Goal: Complete application form: Complete application form

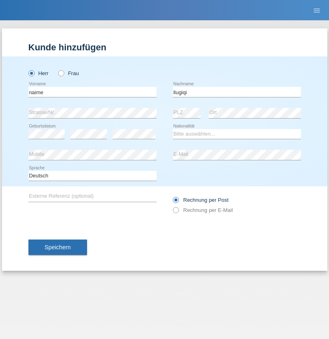
type input "llugiqi"
select select "CH"
radio input "true"
click at [92, 92] on input "text" at bounding box center [92, 92] width 128 height 10
type input "Shaban"
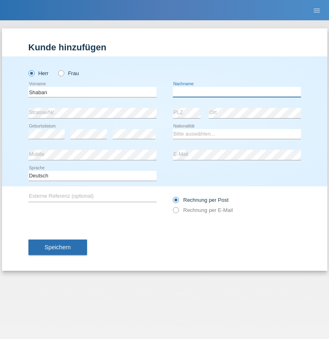
click at [236, 92] on input "text" at bounding box center [237, 92] width 128 height 10
type input "llugiqi"
select select "CH"
radio input "true"
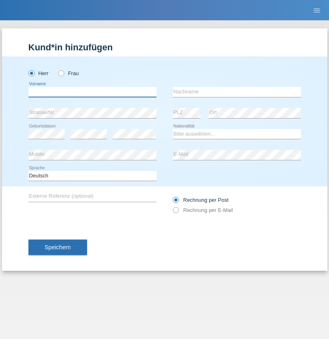
click at [92, 92] on input "text" at bounding box center [92, 92] width 128 height 10
type input "Christian"
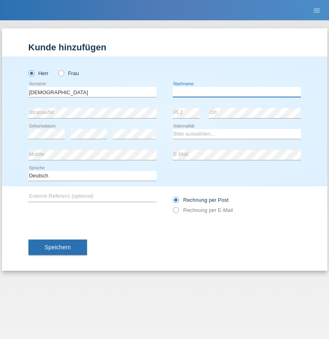
click at [236, 92] on input "text" at bounding box center [237, 92] width 128 height 10
type input "Federer"
select select "CH"
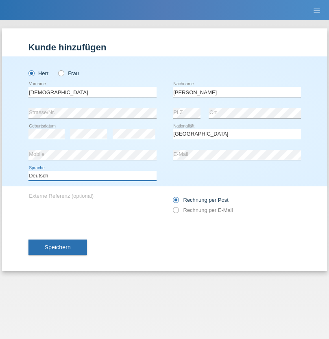
select select "en"
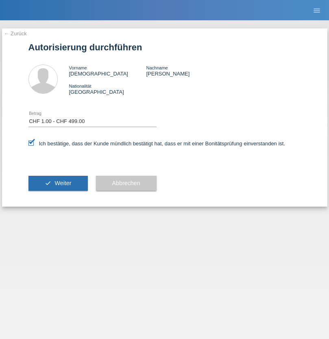
select select "1"
click at [58, 183] on span "Weiter" at bounding box center [62, 183] width 17 height 6
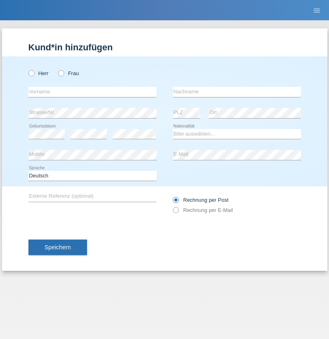
radio input "true"
click at [92, 92] on input "text" at bounding box center [92, 92] width 128 height 10
type input "Samuela"
click at [236, 92] on input "text" at bounding box center [237, 92] width 128 height 10
type input "Jooste"
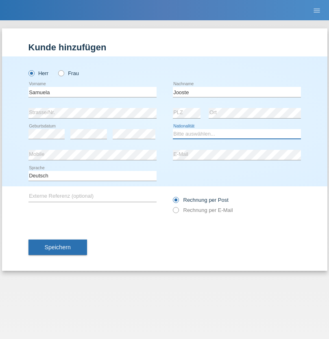
select select "CH"
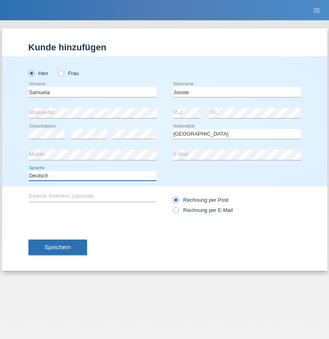
select select "en"
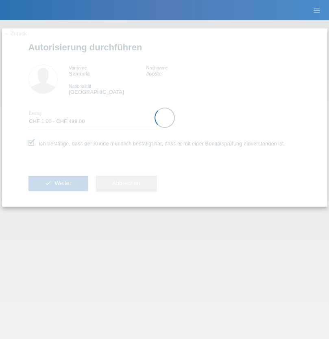
select select "1"
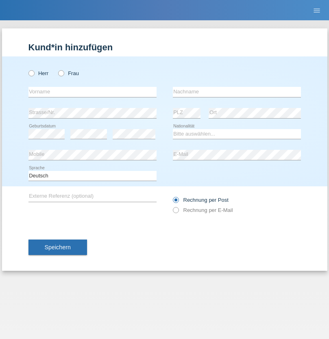
radio input "true"
click at [92, 92] on input "text" at bounding box center [92, 92] width 128 height 10
type input "[PERSON_NAME]"
click at [236, 92] on input "text" at bounding box center [237, 92] width 128 height 10
type input "Kroppach"
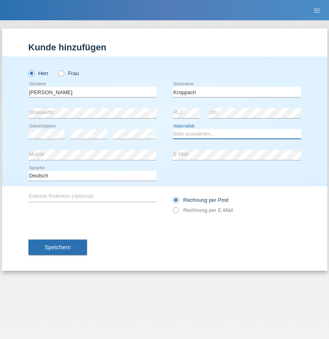
select select "DE"
select select "C"
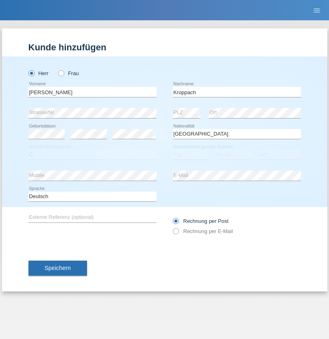
select select "15"
select select "06"
select select "2020"
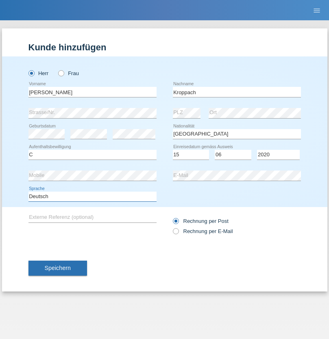
select select "en"
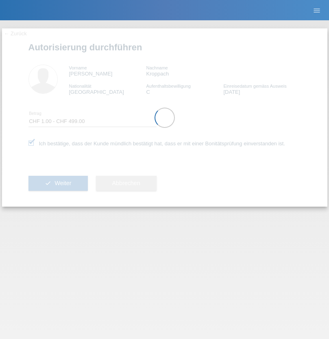
select select "1"
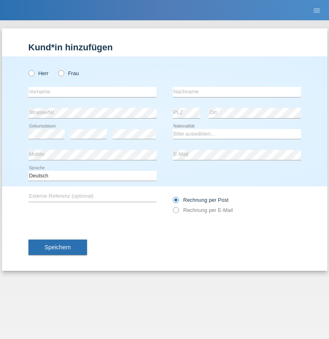
radio input "true"
click at [92, 92] on input "text" at bounding box center [92, 92] width 128 height 10
type input "Mohamed-Sofiane"
click at [236, 92] on input "text" at bounding box center [237, 92] width 128 height 10
type input "Bouchaïb"
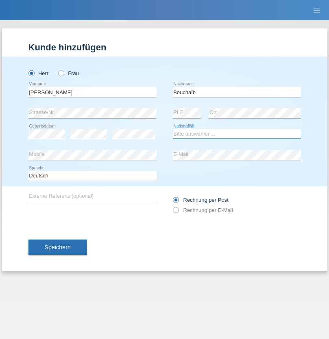
select select "CH"
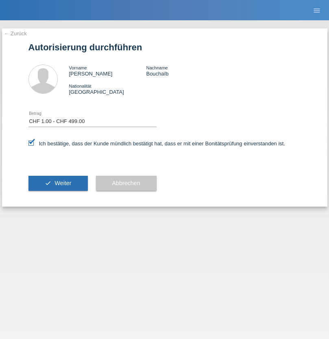
select select "1"
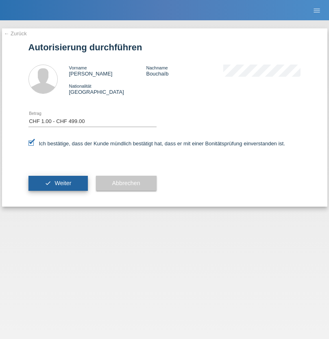
click at [58, 183] on span "Weiter" at bounding box center [62, 183] width 17 height 6
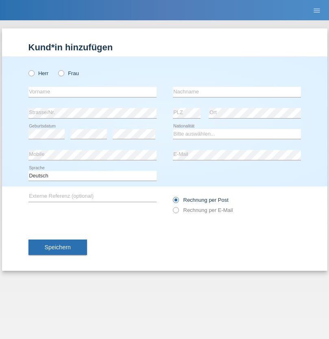
radio input "true"
click at [92, 92] on input "text" at bounding box center [92, 92] width 128 height 10
type input "Djamel"
click at [236, 92] on input "text" at bounding box center [237, 92] width 128 height 10
type input "Bourbala"
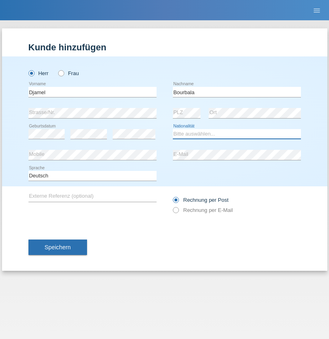
select select "CH"
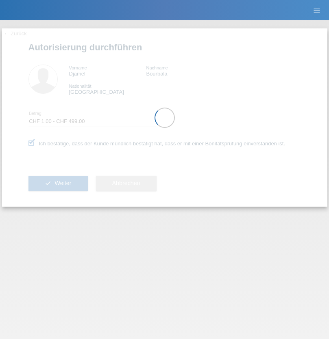
select select "1"
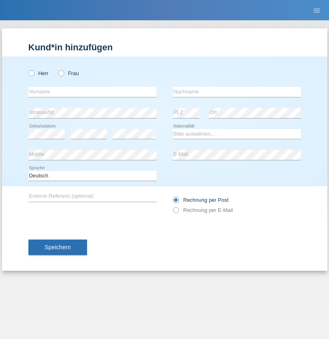
radio input "true"
click at [92, 92] on input "text" at bounding box center [92, 92] width 128 height 10
type input "Muhiya"
click at [236, 92] on input "text" at bounding box center [237, 92] width 128 height 10
type input "Ramazani"
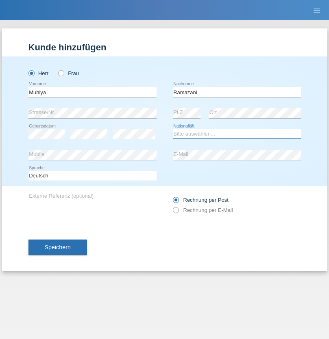
select select "CG"
select select "C"
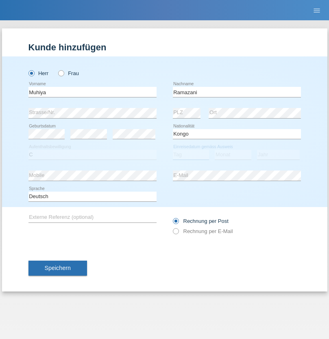
select select "30"
select select "03"
select select "2009"
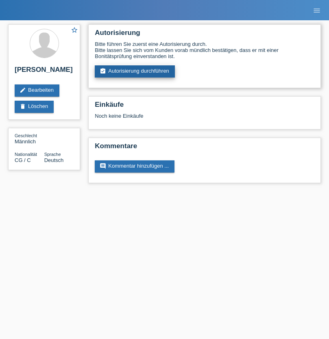
click at [135, 71] on link "assignment_turned_in Autorisierung durchführen" at bounding box center [135, 71] width 80 height 12
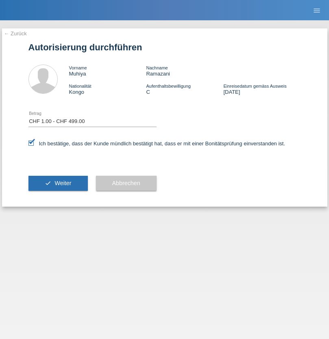
select select "1"
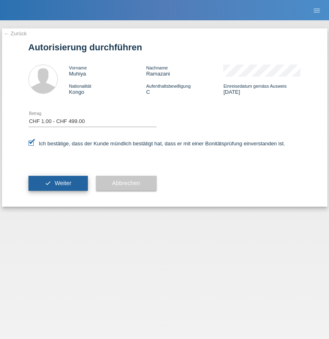
click at [58, 183] on span "Weiter" at bounding box center [62, 183] width 17 height 6
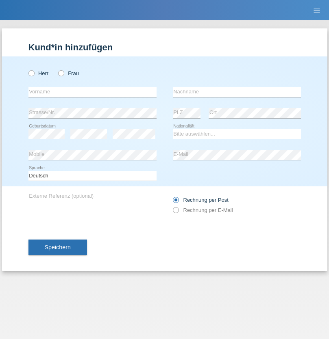
radio input "true"
click at [92, 92] on input "text" at bounding box center [92, 92] width 128 height 10
type input "Muhiya"
click at [236, 92] on input "text" at bounding box center [237, 92] width 128 height 10
type input "Ramazani"
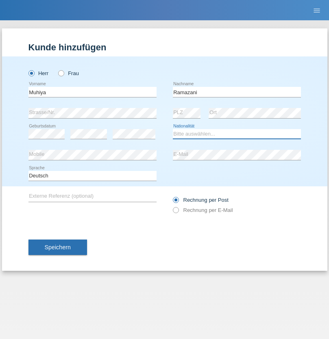
select select "CG"
select select "C"
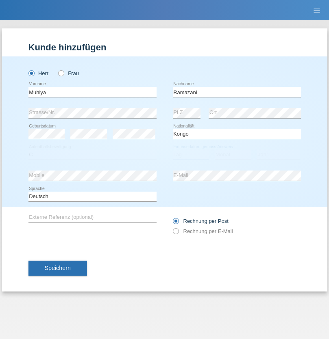
select select "30"
select select "03"
select select "2009"
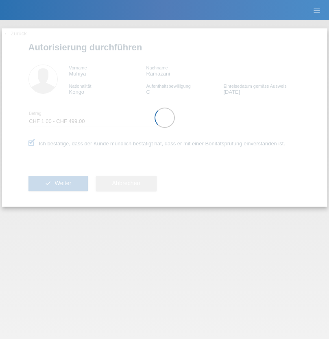
select select "1"
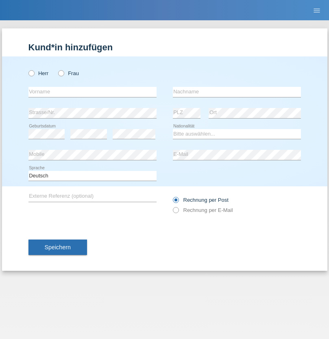
radio input "true"
click at [92, 92] on input "text" at bounding box center [92, 92] width 128 height 10
type input "[PERSON_NAME]"
click at [236, 92] on input "text" at bounding box center [237, 92] width 128 height 10
type input "simonic"
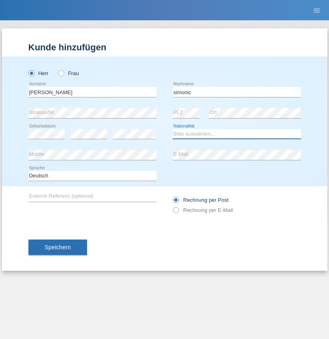
select select "CH"
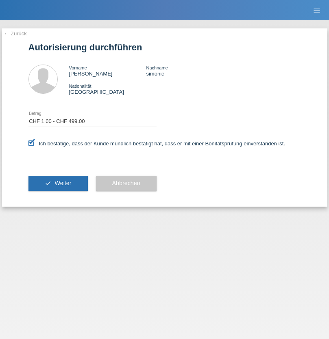
select select "1"
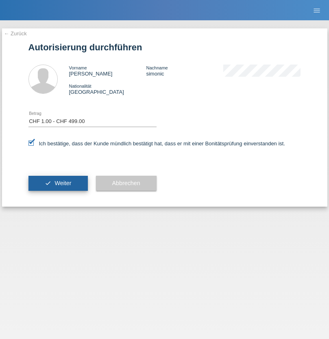
click at [58, 183] on span "Weiter" at bounding box center [62, 183] width 17 height 6
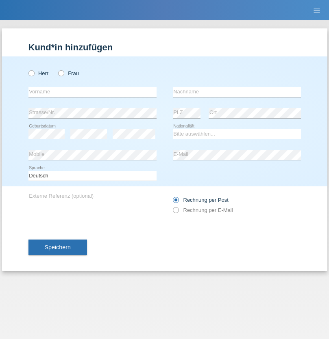
radio input "true"
click at [92, 92] on input "text" at bounding box center [92, 92] width 128 height 10
type input "Silvia"
click at [236, 92] on input "text" at bounding box center [237, 92] width 128 height 10
type input "Patera"
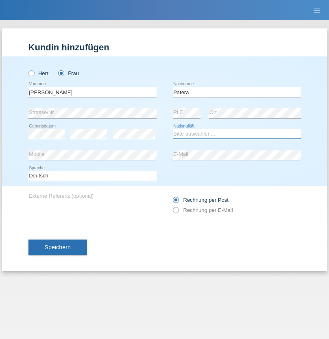
select select "CH"
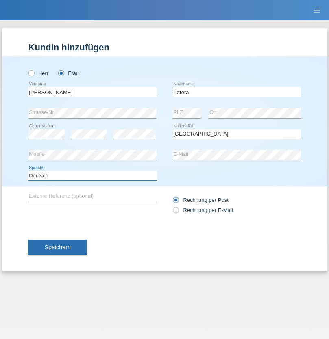
select select "en"
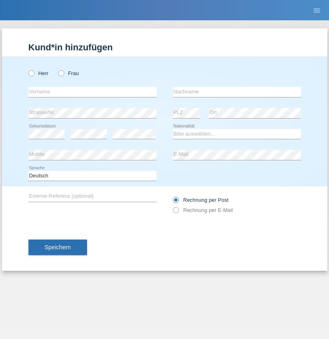
radio input "true"
click at [92, 92] on input "text" at bounding box center [92, 92] width 128 height 10
type input "[PERSON_NAME]"
click at [236, 92] on input "text" at bounding box center [237, 92] width 128 height 10
type input "Sakhi"
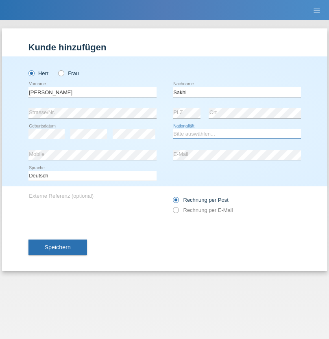
select select "IT"
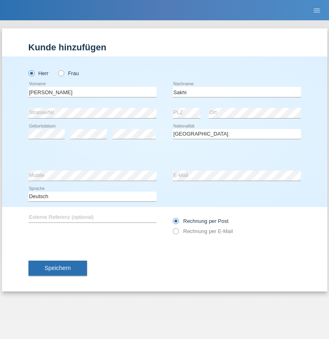
select select "C"
select select "24"
select select "10"
select select "2021"
